Goal: Task Accomplishment & Management: Complete application form

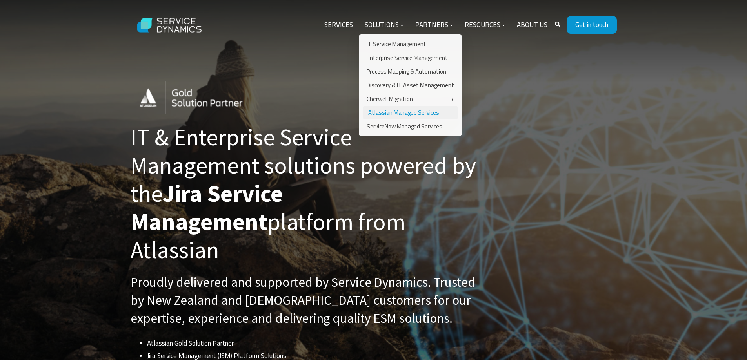
click at [376, 110] on link "Atlassian Managed Services" at bounding box center [410, 113] width 95 height 14
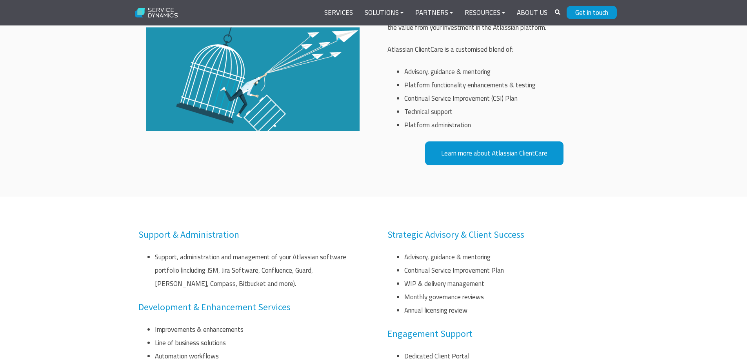
scroll to position [745, 0]
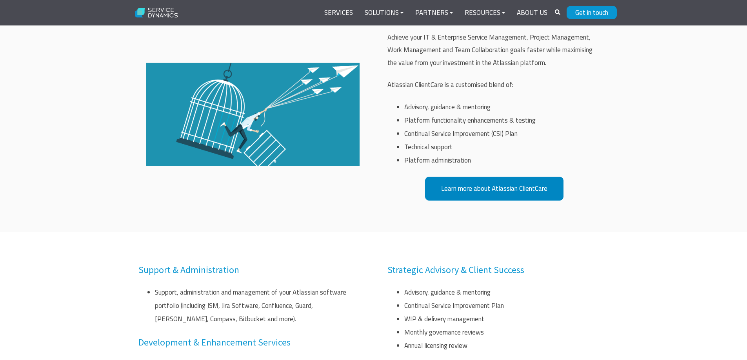
click at [446, 189] on link "Learn more about Atlassian ClientCare" at bounding box center [494, 189] width 138 height 24
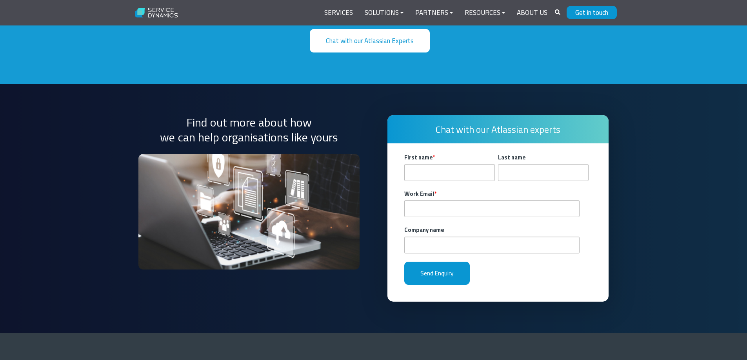
scroll to position [2136, 0]
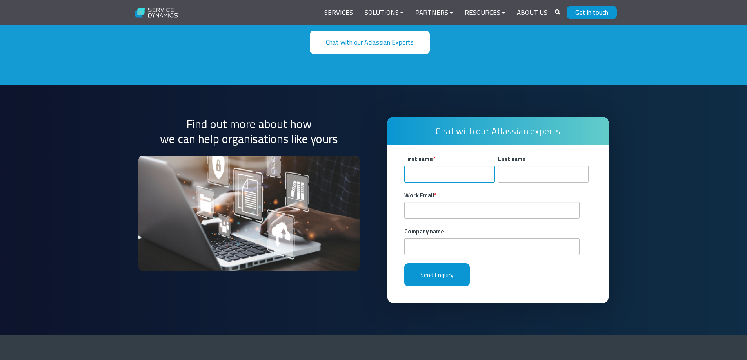
click at [421, 166] on input "First name *" at bounding box center [449, 174] width 91 height 17
type input "Larry"
click at [513, 166] on input "Last name" at bounding box center [543, 174] width 91 height 17
type input "Eade"
click at [412, 202] on input "Work Email *" at bounding box center [491, 210] width 175 height 17
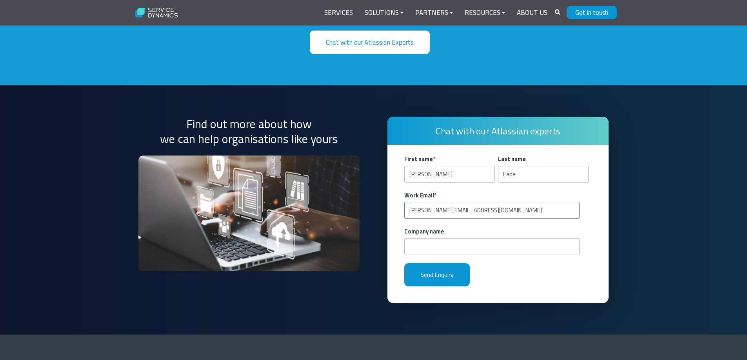
type input "larry.eade@inugo.com"
click at [417, 238] on input "Company name" at bounding box center [491, 246] width 175 height 17
type input "Inugo"
click at [436, 263] on input "Send Enquiry" at bounding box center [436, 274] width 65 height 23
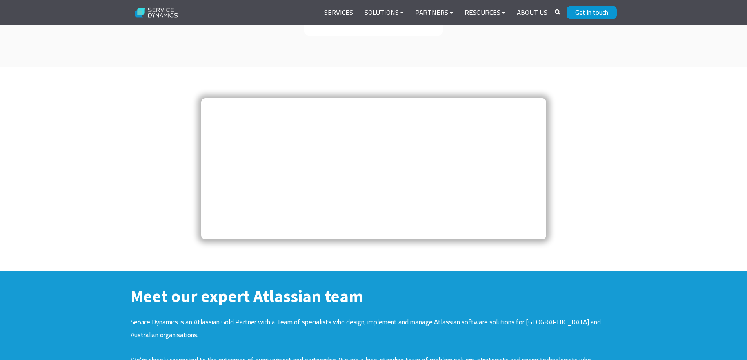
scroll to position [1627, 0]
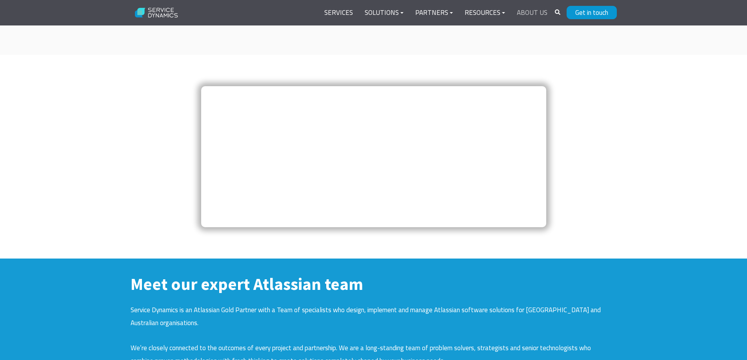
click at [528, 11] on link "About Us" at bounding box center [532, 13] width 42 height 19
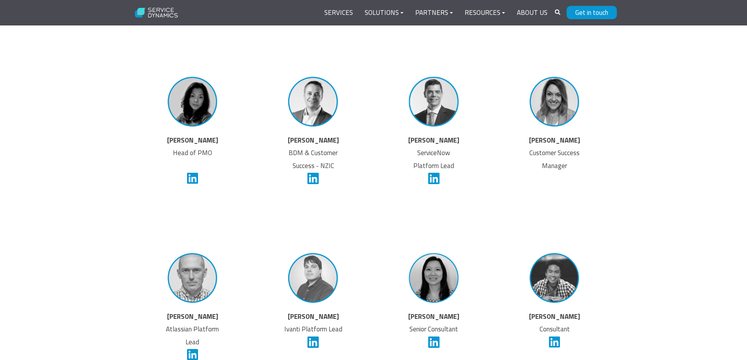
scroll to position [1607, 0]
